Goal: Navigation & Orientation: Understand site structure

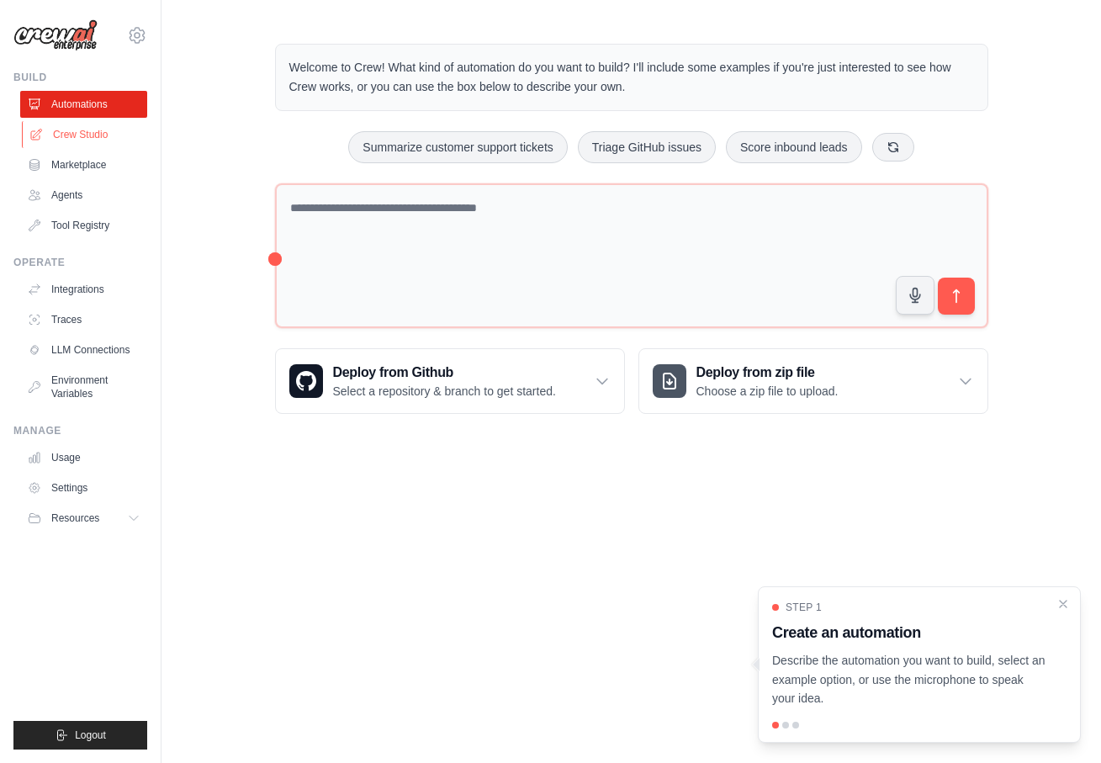
click at [80, 141] on link "Crew Studio" at bounding box center [85, 134] width 127 height 27
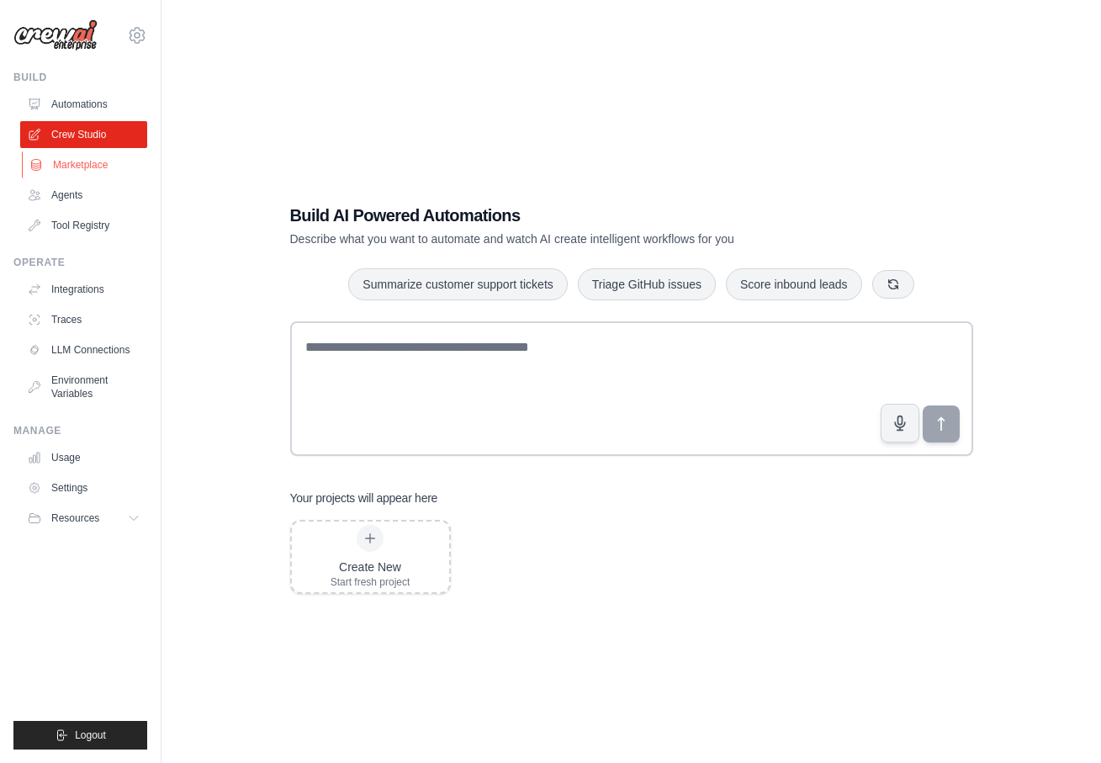
click at [63, 163] on link "Marketplace" at bounding box center [85, 164] width 127 height 27
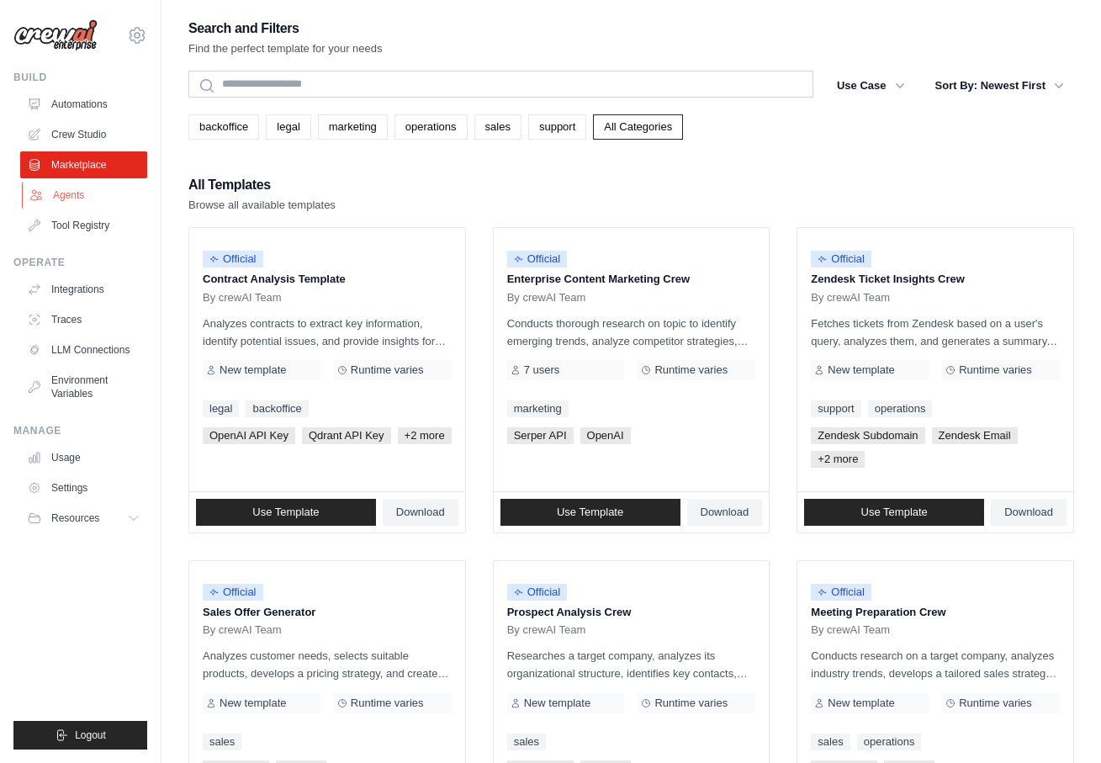
click at [56, 190] on link "Agents" at bounding box center [85, 195] width 127 height 27
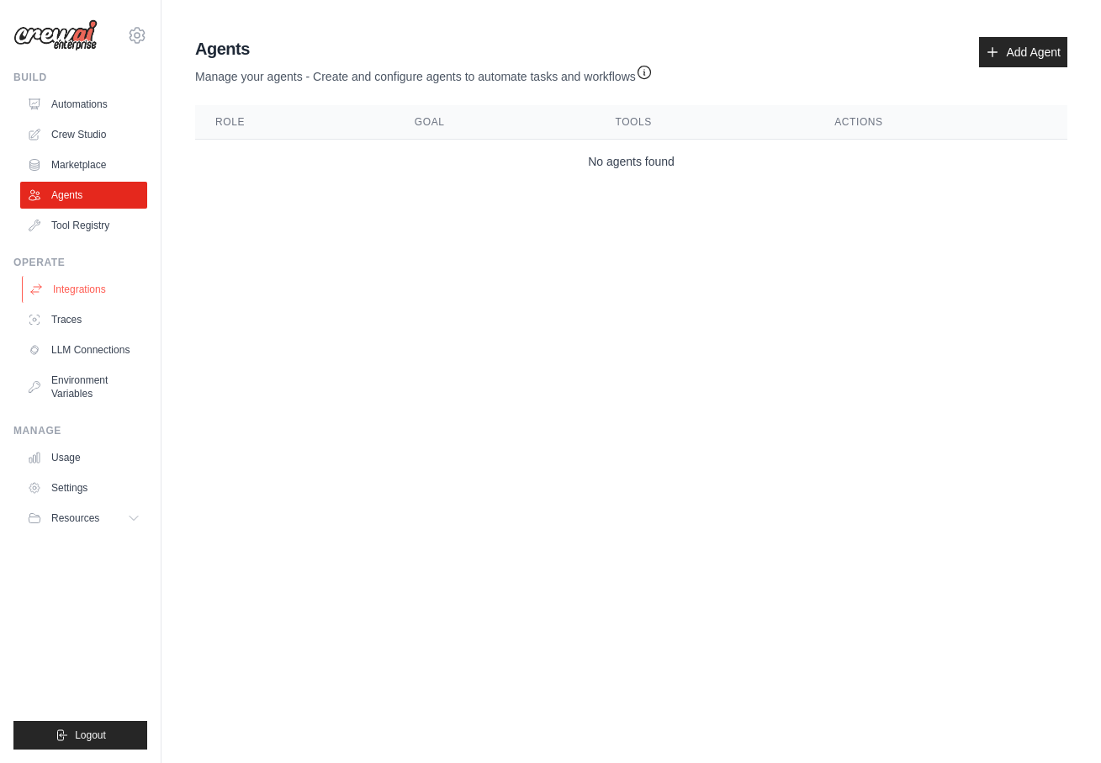
click at [83, 293] on link "Integrations" at bounding box center [85, 289] width 127 height 27
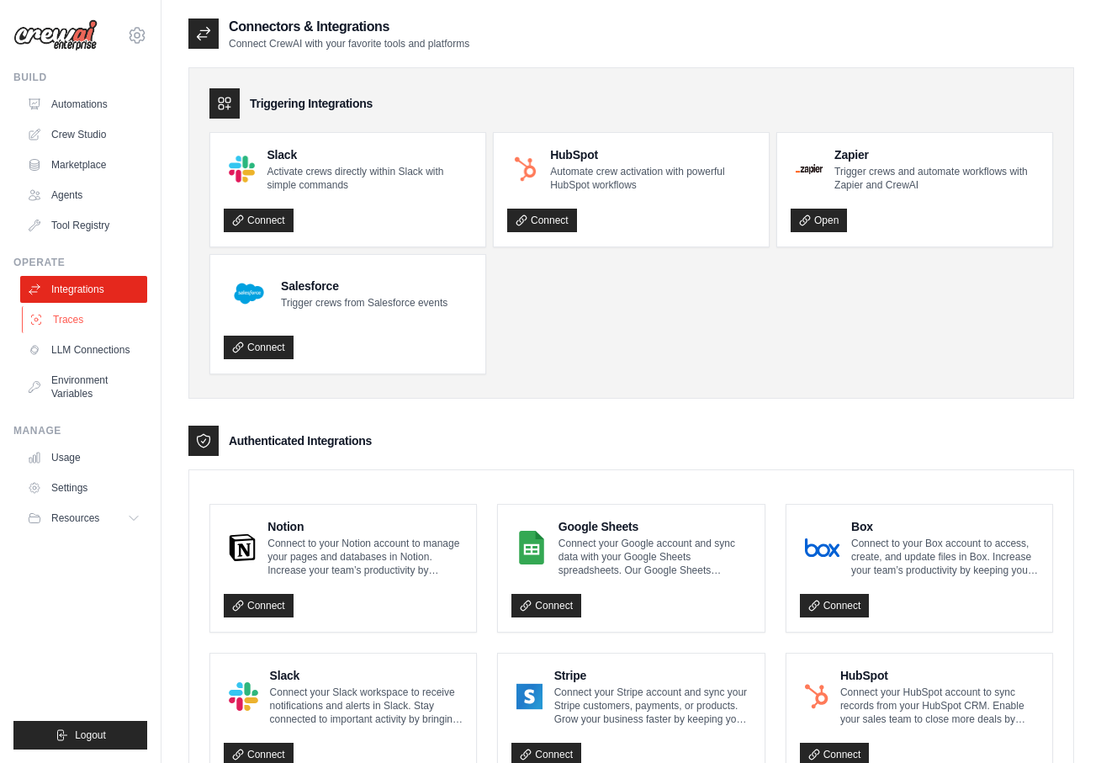
click at [67, 318] on link "Traces" at bounding box center [85, 319] width 127 height 27
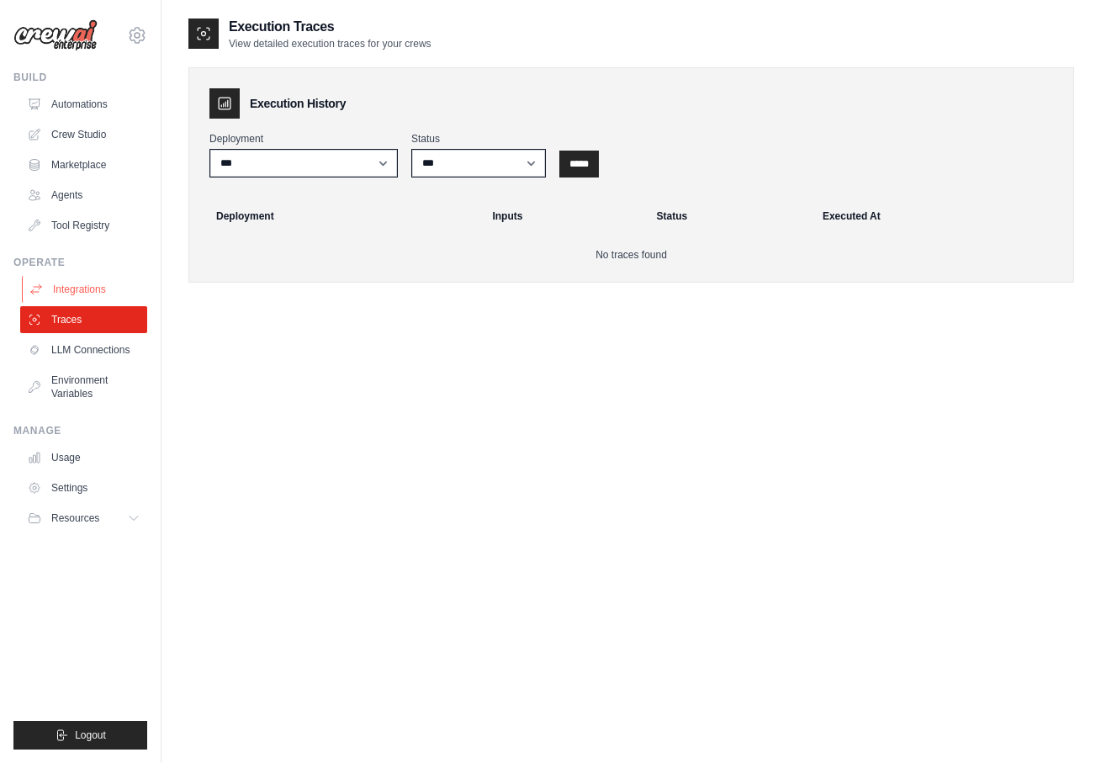
click at [72, 281] on link "Integrations" at bounding box center [85, 289] width 127 height 27
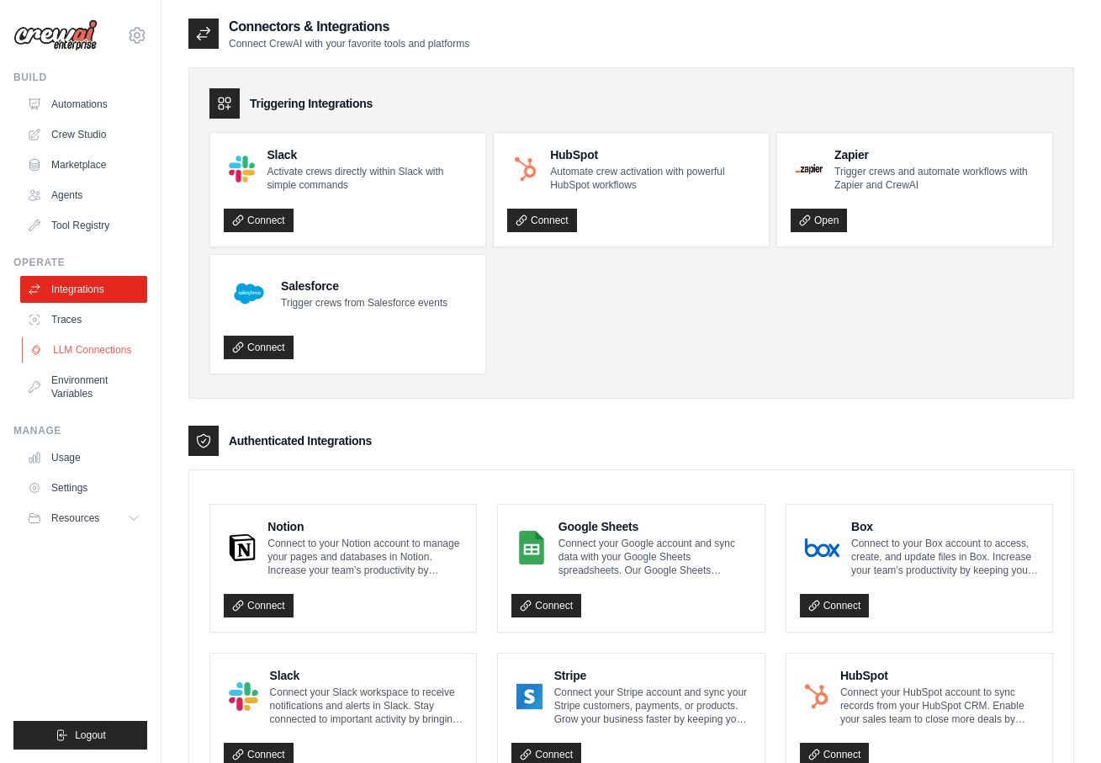
click at [63, 359] on link "LLM Connections" at bounding box center [85, 349] width 127 height 27
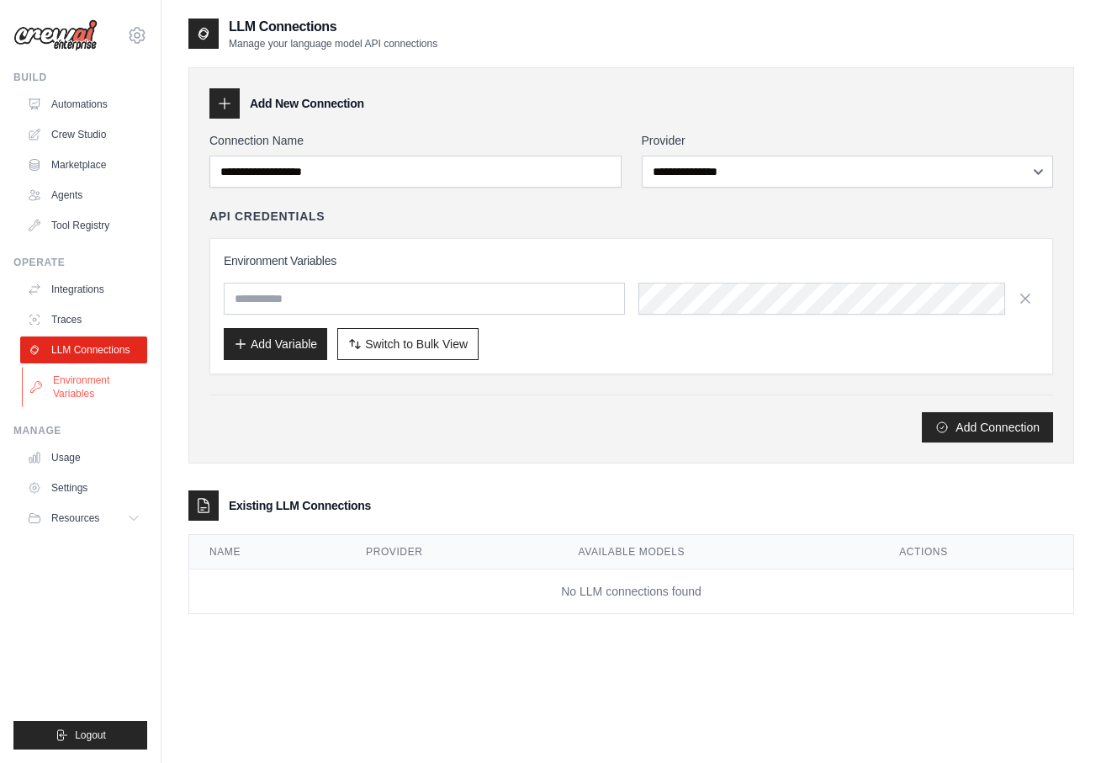
click at [55, 381] on link "Environment Variables" at bounding box center [85, 387] width 127 height 40
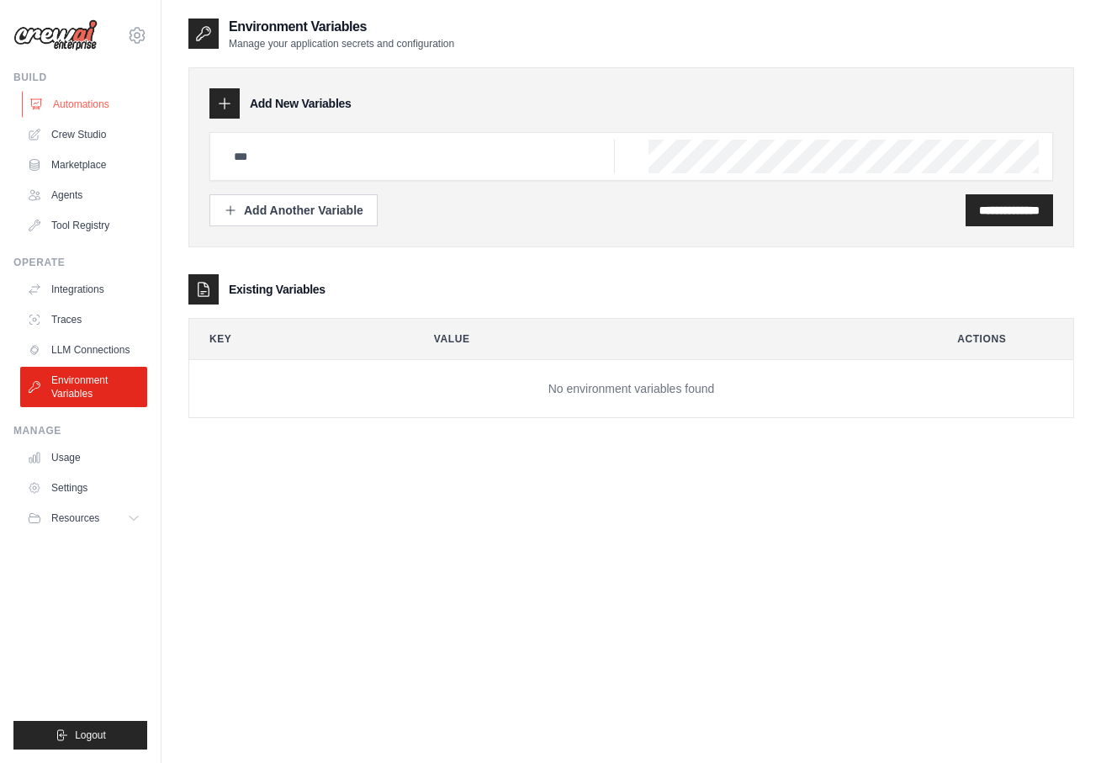
click at [68, 116] on link "Automations" at bounding box center [85, 104] width 127 height 27
